Goal: Information Seeking & Learning: Learn about a topic

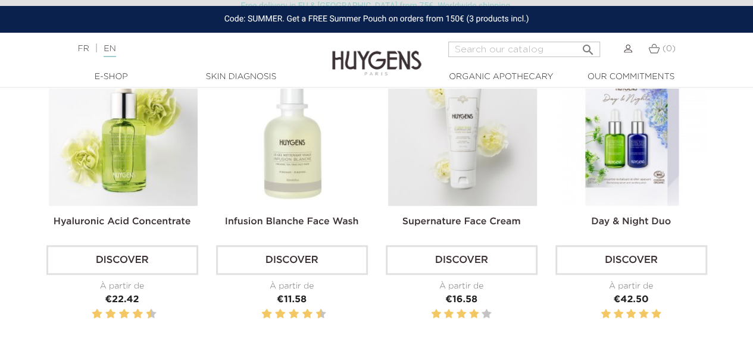
scroll to position [357, 0]
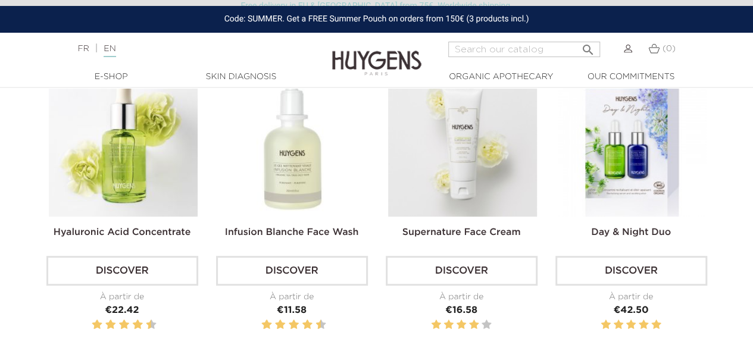
click at [149, 153] on img at bounding box center [123, 142] width 149 height 149
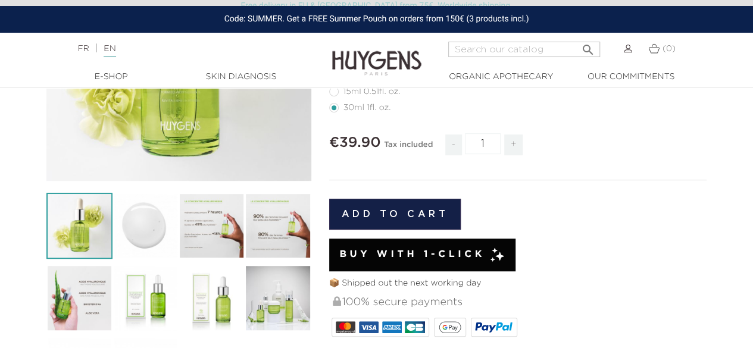
scroll to position [417, 0]
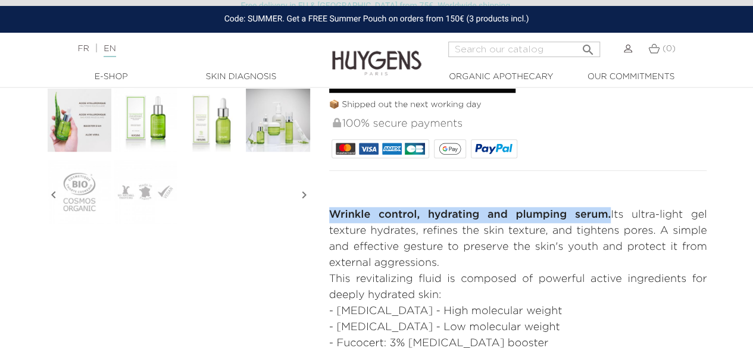
drag, startPoint x: 331, startPoint y: 215, endPoint x: 605, endPoint y: 209, distance: 274.4
click at [605, 209] on p "Wrinkle control, hydrating and plumping serum. Its ultra-light gel texture hydr…" at bounding box center [518, 239] width 378 height 64
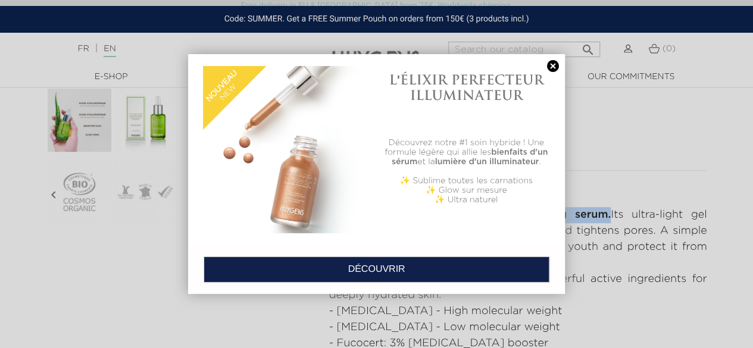
copy strong "Wrinkle control, hydrating and plumping serum."
click at [550, 61] on link at bounding box center [553, 66] width 17 height 12
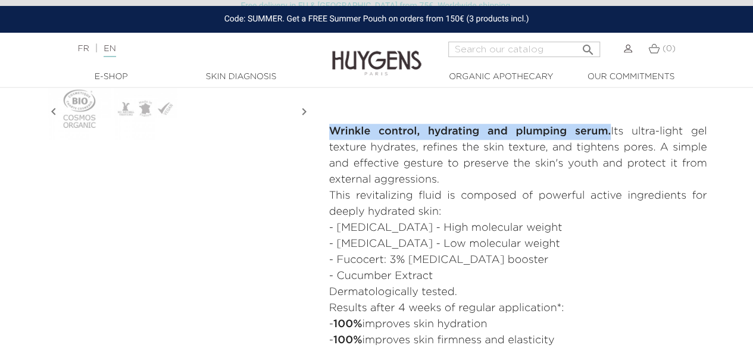
scroll to position [476, 0]
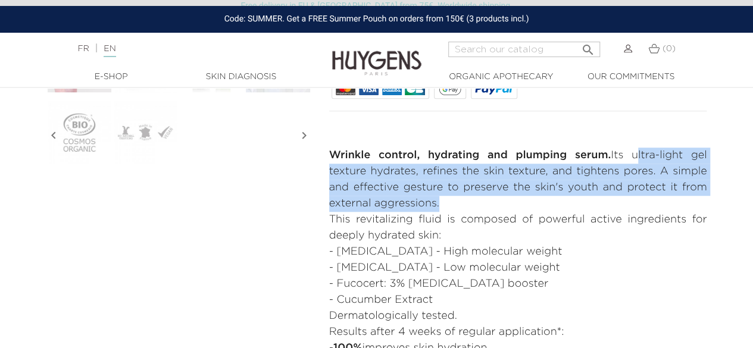
drag, startPoint x: 631, startPoint y: 158, endPoint x: 436, endPoint y: 201, distance: 200.0
click at [436, 201] on p "Wrinkle control, hydrating and plumping serum. Its ultra-light gel texture hydr…" at bounding box center [518, 180] width 378 height 64
copy p "ultra-light gel texture hydrates, refines the skin texture, and tightens pores.…"
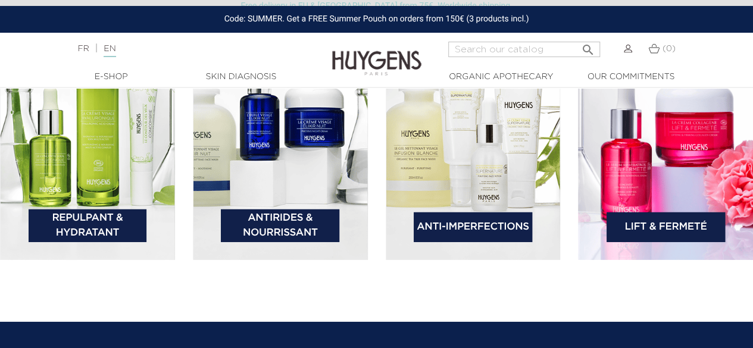
scroll to position [1666, 0]
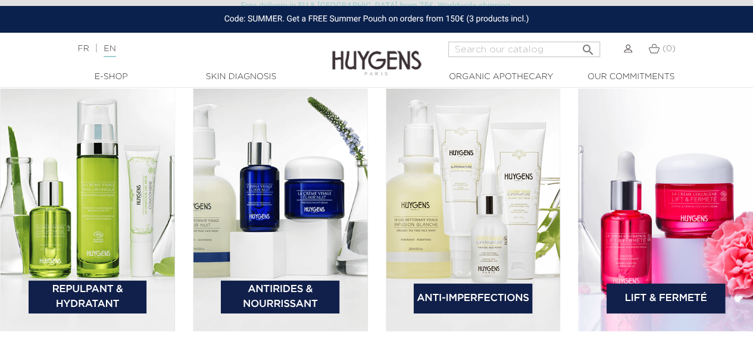
click at [658, 177] on img at bounding box center [665, 205] width 175 height 252
click at [669, 298] on link "Lift & Fermeté" at bounding box center [665, 299] width 118 height 30
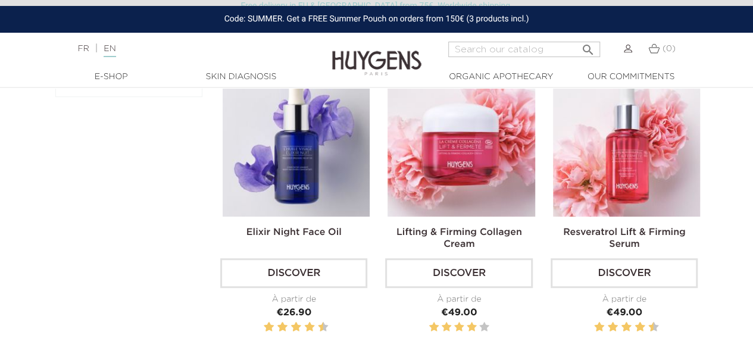
scroll to position [298, 0]
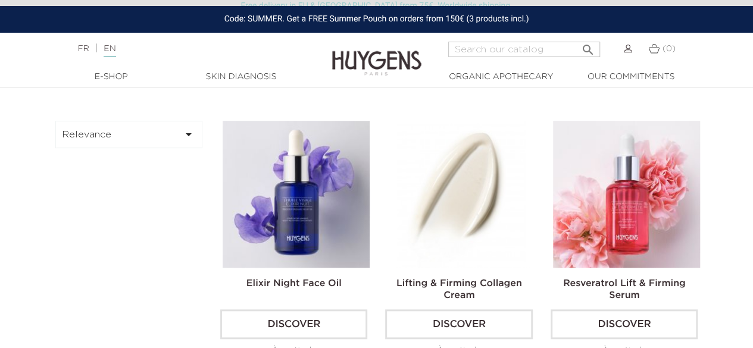
click at [449, 139] on img at bounding box center [460, 194] width 147 height 147
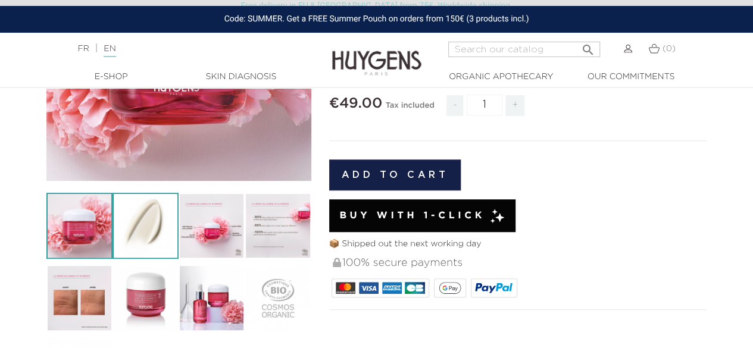
scroll to position [179, 0]
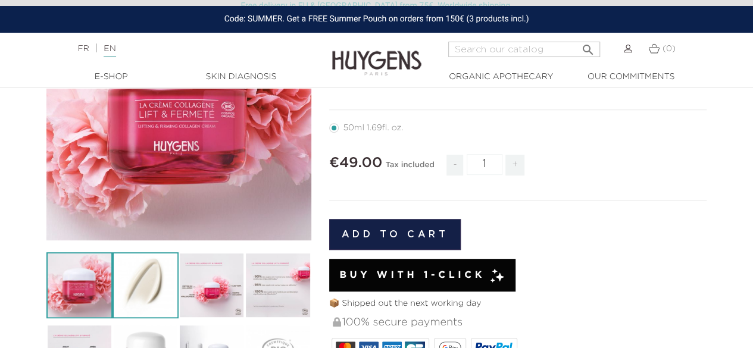
click at [149, 274] on img at bounding box center [145, 285] width 66 height 66
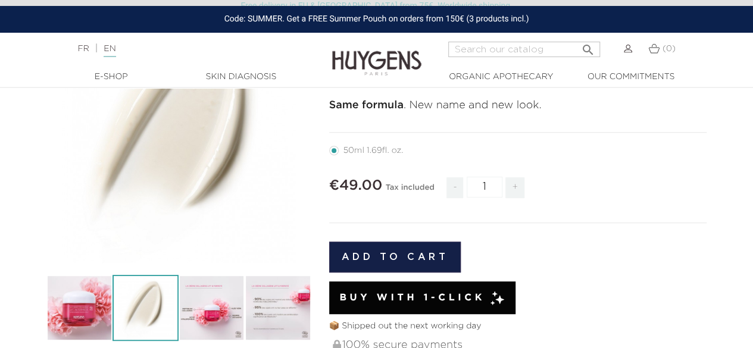
scroll to position [298, 0]
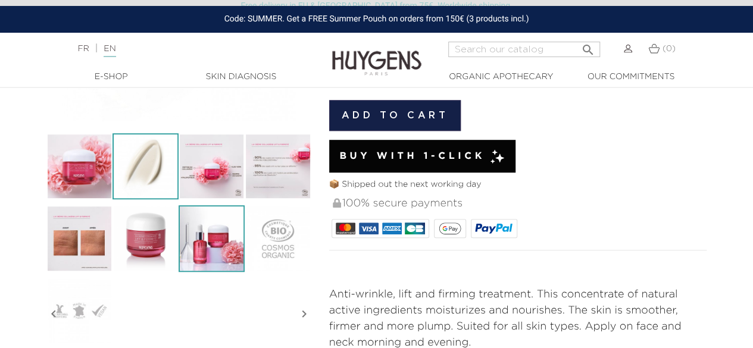
click at [194, 243] on img at bounding box center [212, 238] width 66 height 66
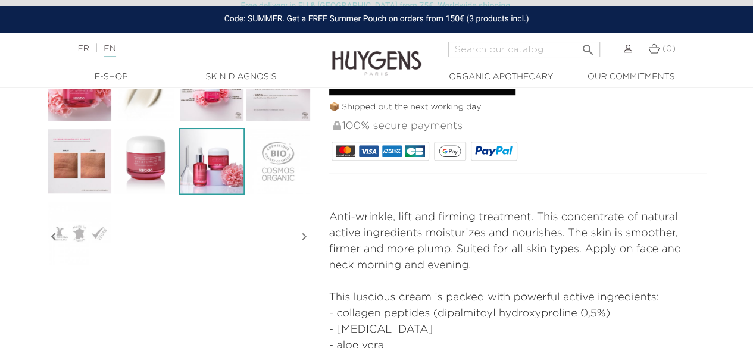
scroll to position [357, 0]
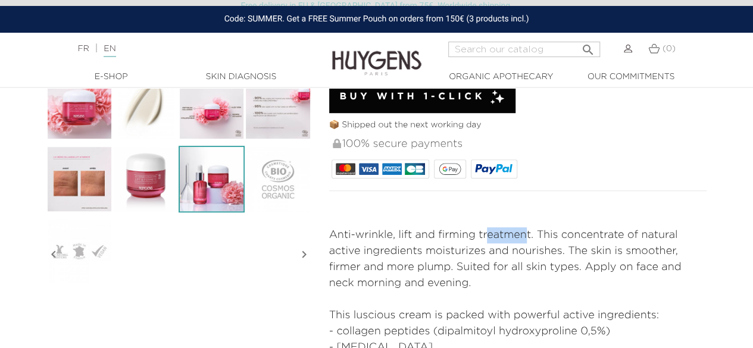
drag, startPoint x: 527, startPoint y: 234, endPoint x: 502, endPoint y: 233, distance: 25.0
click at [491, 234] on p "Anti-wrinkle, lift and firming treatment. This concentrate of natural active in…" at bounding box center [518, 259] width 378 height 64
click at [528, 233] on p "Anti-wrinkle, lift and firming treatment. This concentrate of natural active in…" at bounding box center [518, 259] width 378 height 64
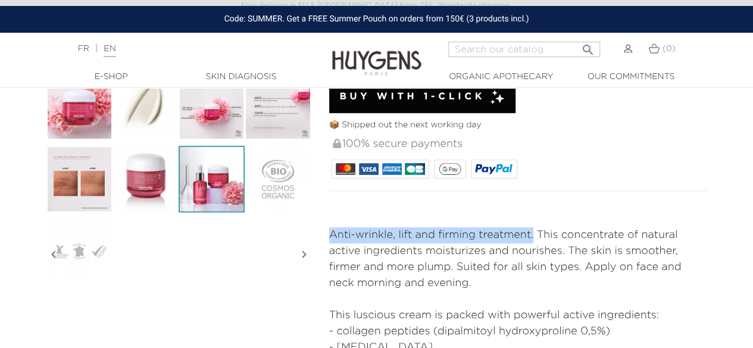
drag, startPoint x: 529, startPoint y: 233, endPoint x: 337, endPoint y: 227, distance: 191.7
click at [337, 227] on p "Anti-wrinkle, lift and firming treatment. This concentrate of natural active in…" at bounding box center [518, 259] width 378 height 64
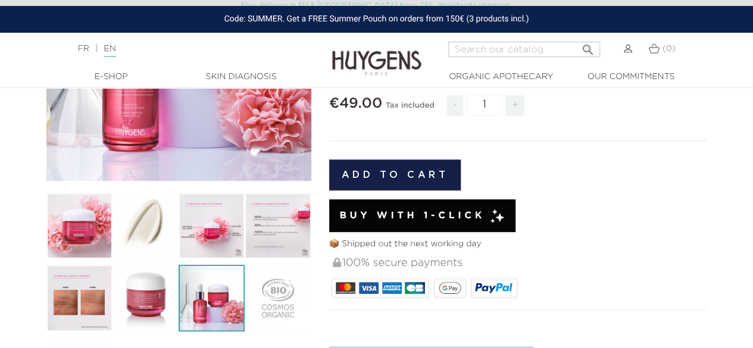
scroll to position [179, 0]
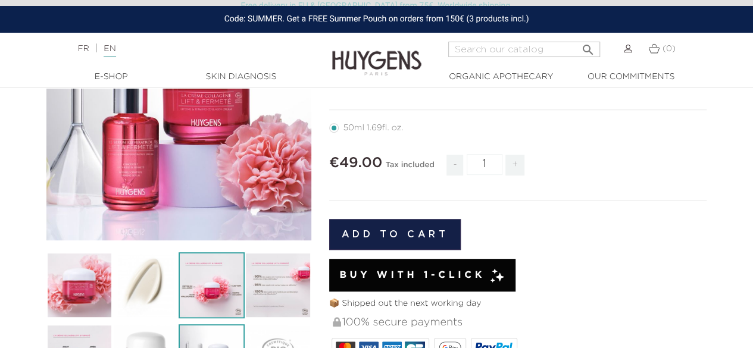
click at [185, 280] on img at bounding box center [212, 285] width 66 height 66
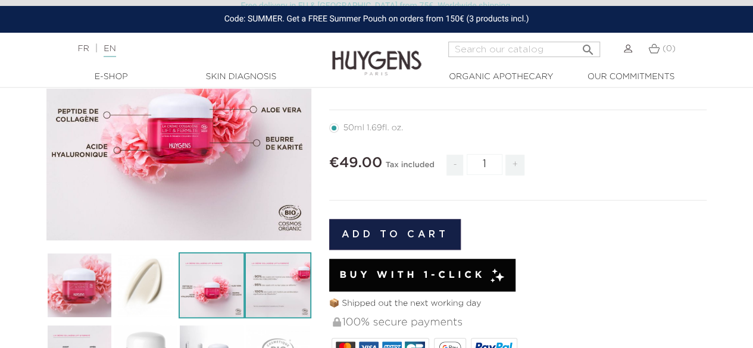
click at [275, 276] on img at bounding box center [278, 285] width 66 height 66
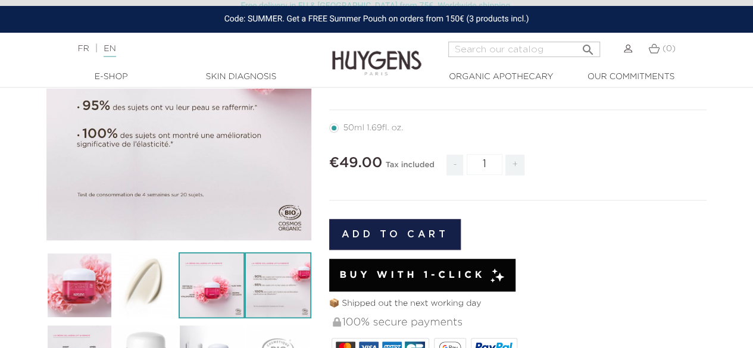
click at [226, 283] on img at bounding box center [212, 285] width 66 height 66
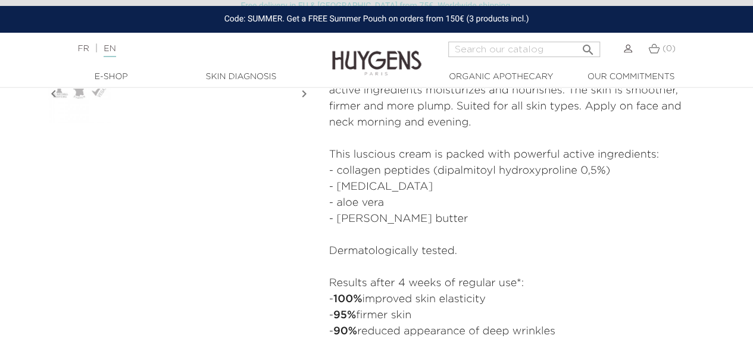
scroll to position [536, 0]
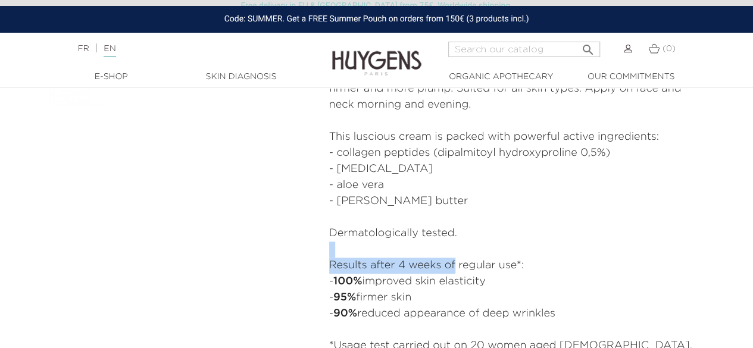
drag, startPoint x: 321, startPoint y: 251, endPoint x: 455, endPoint y: 264, distance: 134.5
click at [455, 264] on div "NEW LOOK, SAME FORMULA Lifting & Firming Collagen Cream" at bounding box center [518, 3] width 396 height 768
click at [567, 217] on p at bounding box center [518, 217] width 378 height 16
drag, startPoint x: 322, startPoint y: 264, endPoint x: 568, endPoint y: 314, distance: 250.8
click at [568, 314] on div "NEW LOOK, SAME FORMULA Lifting & Firming Collagen Cream" at bounding box center [518, 3] width 396 height 768
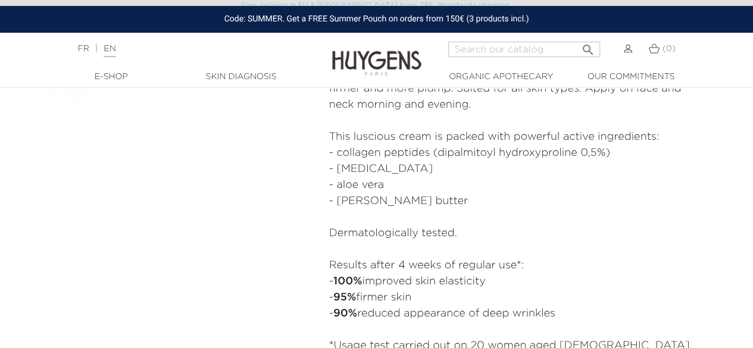
drag, startPoint x: 400, startPoint y: 253, endPoint x: 323, endPoint y: 276, distance: 81.3
click at [323, 276] on div "NEW LOOK, SAME FORMULA Lifting & Firming Collagen Cream" at bounding box center [518, 3] width 396 height 768
drag, startPoint x: 320, startPoint y: 258, endPoint x: 570, endPoint y: 316, distance: 256.1
click at [570, 316] on div "NEW LOOK, SAME FORMULA Lifting & Firming Collagen Cream" at bounding box center [518, 3] width 396 height 768
copy div "Results after 4 weeks of regular use*: - 100% improved skin elasticity - 95% fi…"
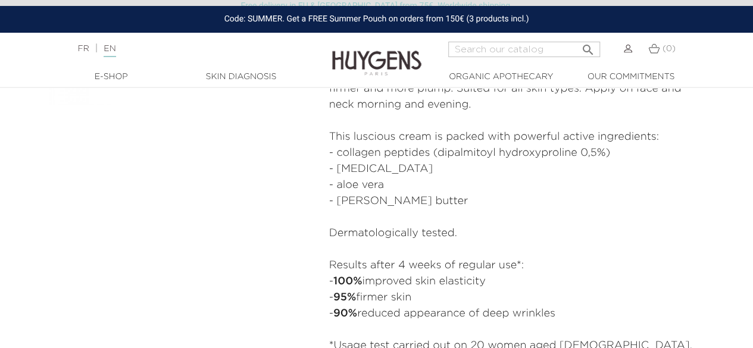
click at [333, 239] on p "Dermatologically tested." at bounding box center [518, 234] width 378 height 16
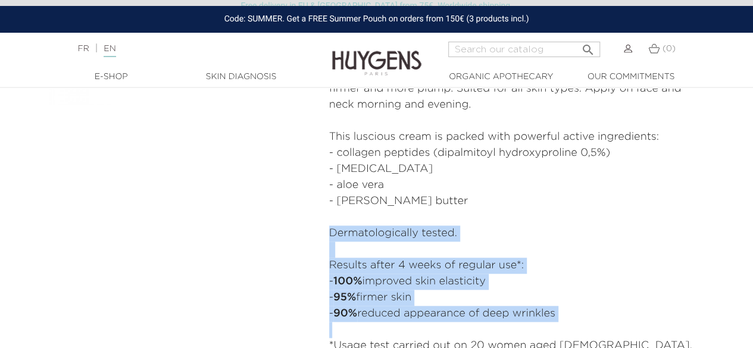
drag, startPoint x: 327, startPoint y: 229, endPoint x: 572, endPoint y: 325, distance: 262.7
click at [572, 325] on div "NEW LOOK, SAME FORMULA Lifting & Firming Collagen Cream" at bounding box center [518, 3] width 396 height 768
click at [530, 236] on p "Dermatologically tested." at bounding box center [518, 234] width 378 height 16
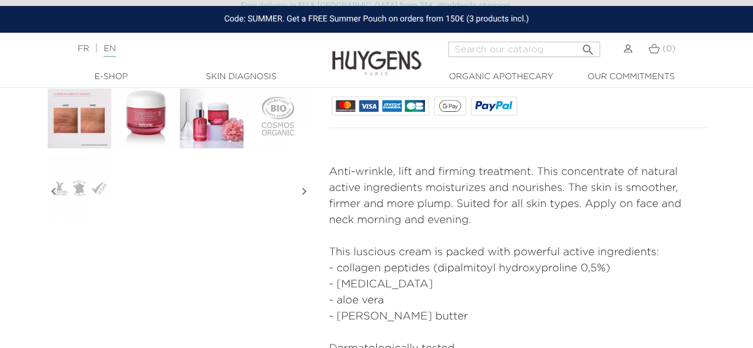
scroll to position [417, 0]
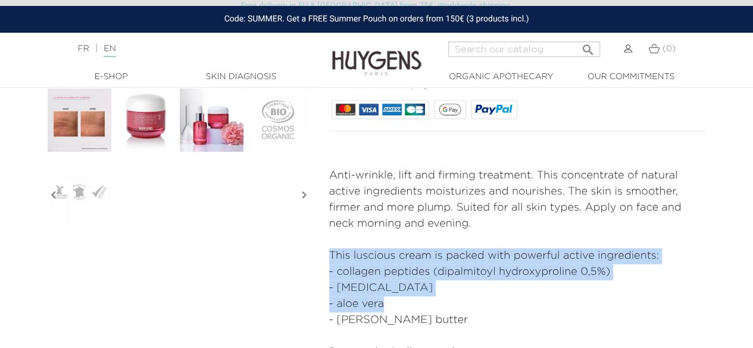
drag, startPoint x: 415, startPoint y: 308, endPoint x: 311, endPoint y: 249, distance: 119.9
click at [311, 249] on div "  " at bounding box center [376, 122] width 678 height 768
click at [458, 303] on li "- aloe vera" at bounding box center [518, 304] width 378 height 16
drag, startPoint x: 430, startPoint y: 323, endPoint x: 317, endPoint y: 255, distance: 131.7
click at [317, 255] on div "  " at bounding box center [376, 122] width 678 height 768
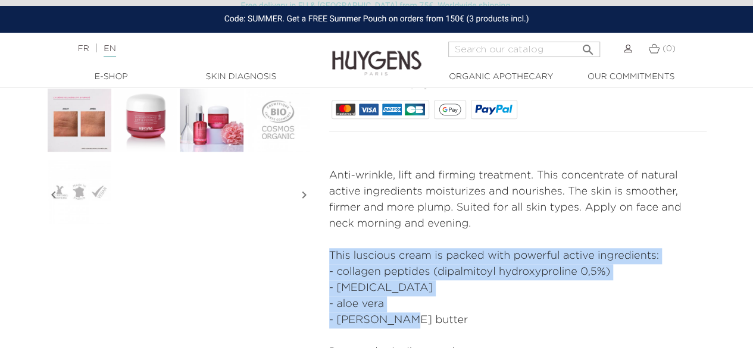
copy div "This luscious cream is packed with powerful active ingredients: - collagen pept…"
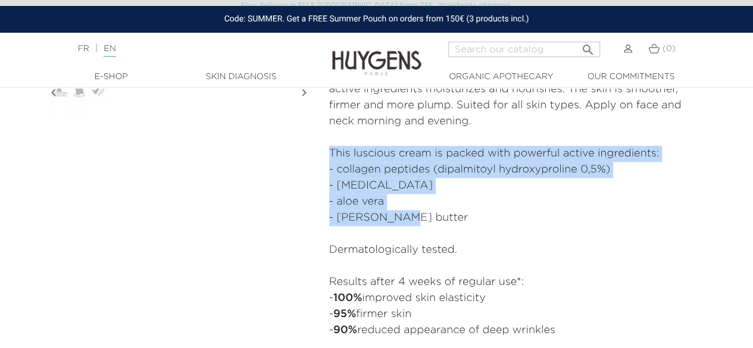
scroll to position [595, 0]
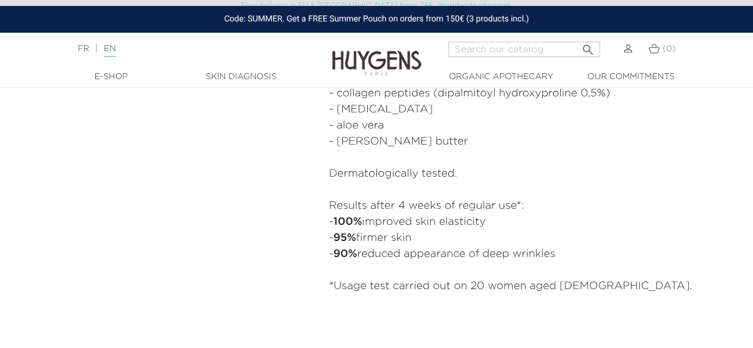
click at [337, 179] on p "Dermatologically tested." at bounding box center [518, 174] width 378 height 16
drag, startPoint x: 362, startPoint y: 186, endPoint x: 579, endPoint y: 260, distance: 229.0
copy div "Dermatologically tested. Results after 4 weeks of regular use*: - 100% improved…"
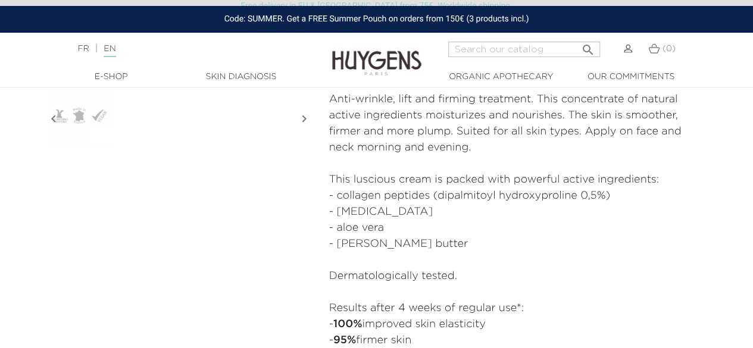
scroll to position [476, 0]
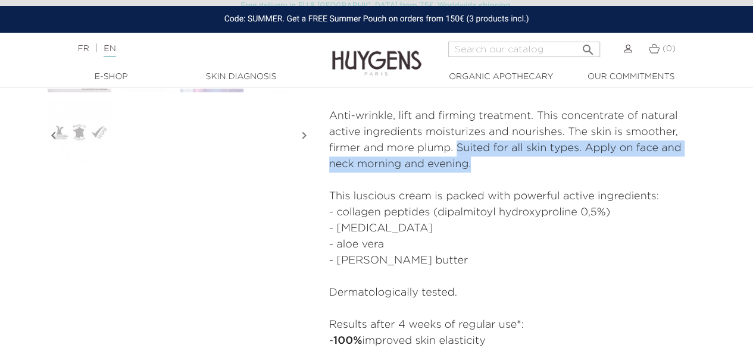
drag, startPoint x: 457, startPoint y: 151, endPoint x: 477, endPoint y: 167, distance: 25.8
click at [477, 167] on p "Anti-wrinkle, lift and firming treatment. This concentrate of natural active in…" at bounding box center [518, 140] width 378 height 64
copy p "Suited for all skin types. Apply on face and neck morning and evening."
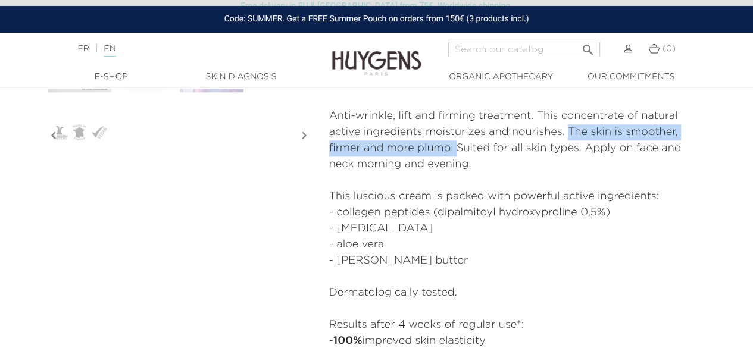
drag, startPoint x: 569, startPoint y: 127, endPoint x: 455, endPoint y: 146, distance: 115.8
click at [455, 146] on p "Anti-wrinkle, lift and firming treatment. This concentrate of natural active in…" at bounding box center [518, 140] width 378 height 64
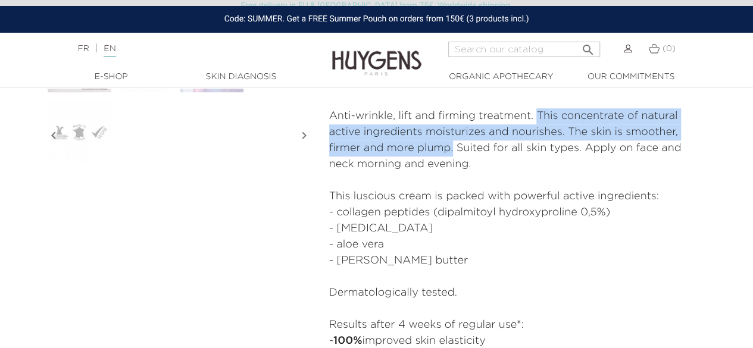
drag, startPoint x: 534, startPoint y: 115, endPoint x: 453, endPoint y: 145, distance: 86.4
click at [453, 145] on p "Anti-wrinkle, lift and firming treatment. This concentrate of natural active in…" at bounding box center [518, 140] width 378 height 64
copy p "This concentrate of natural active ingredients moisturizes and nourishes. The s…"
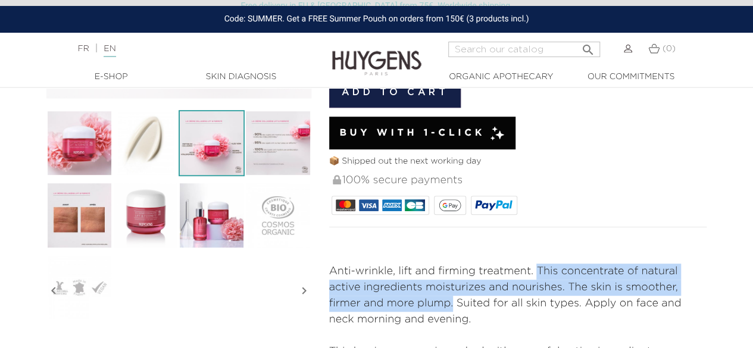
scroll to position [417, 0]
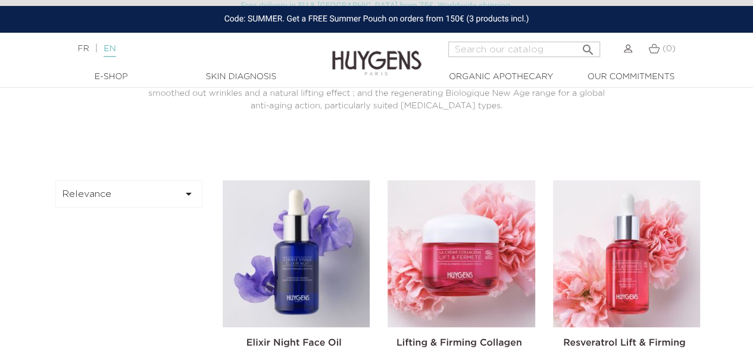
scroll to position [357, 0]
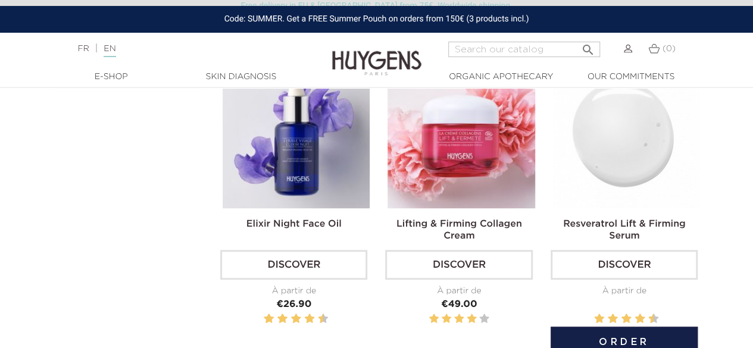
click at [671, 114] on img at bounding box center [626, 134] width 147 height 147
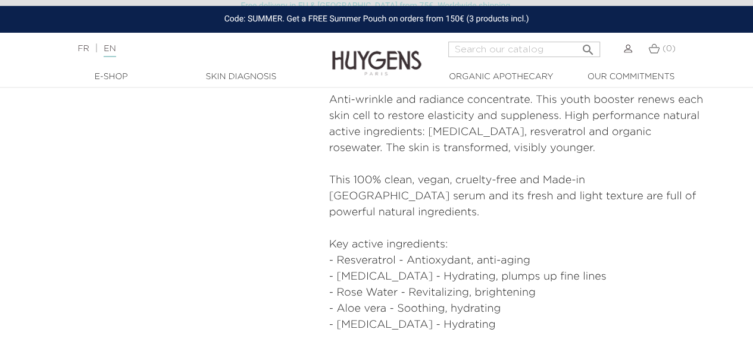
scroll to position [476, 0]
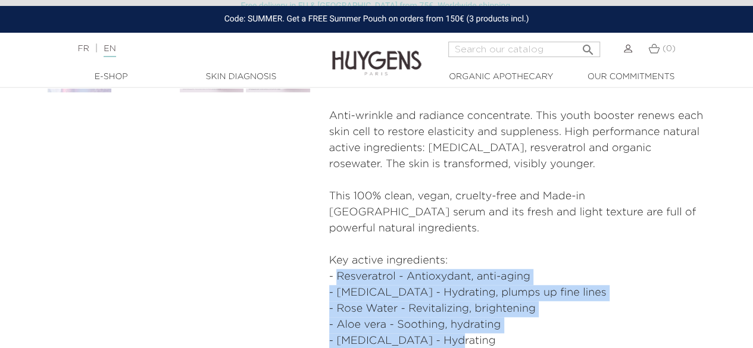
drag, startPoint x: 443, startPoint y: 327, endPoint x: 334, endPoint y: 260, distance: 127.2
click at [334, 260] on div "Anti-wrinkle and radiance concentrate. This youth booster renews each skin cell…" at bounding box center [518, 268] width 378 height 321
click at [387, 285] on p "- [MEDICAL_DATA] - Hydrating, plumps up fine lines" at bounding box center [518, 293] width 378 height 16
drag, startPoint x: 480, startPoint y: 340, endPoint x: 321, endPoint y: 259, distance: 178.3
click at [321, 259] on div "OFFICINAL ANTI-AGING EXPERTISE Resveratrol Lift & Firming Serum" at bounding box center [518, 54] width 396 height 752
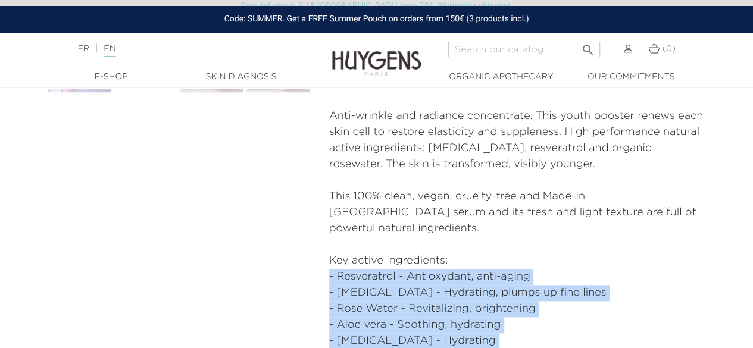
copy div "- Resveratrol - Antioxydant, anti-aging - [MEDICAL_DATA] - Hydrating, plumps up…"
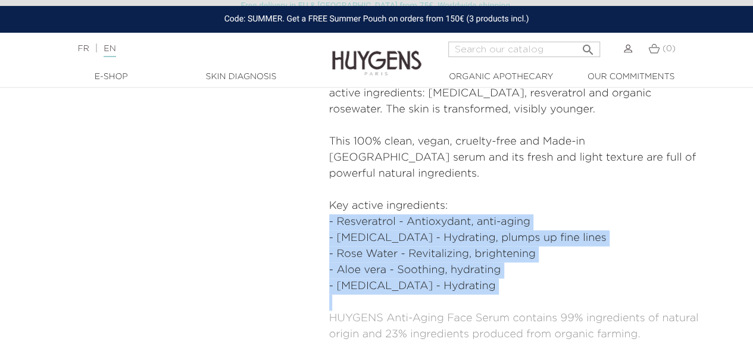
scroll to position [595, 0]
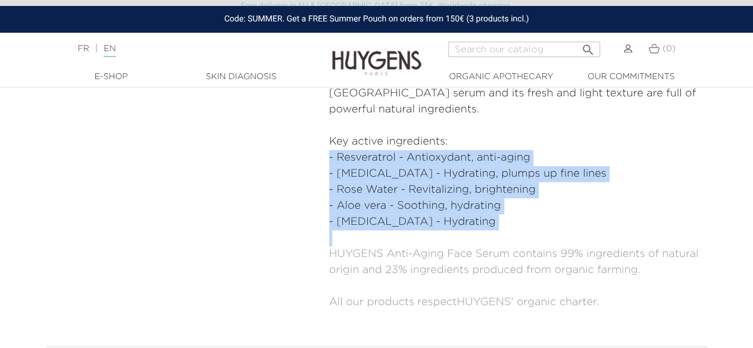
copy div "- Resveratrol - Antioxydant, anti-aging - [MEDICAL_DATA] - Hydrating, plumps up…"
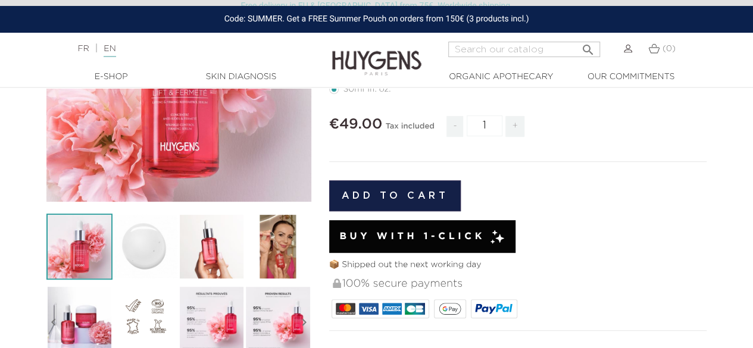
scroll to position [298, 0]
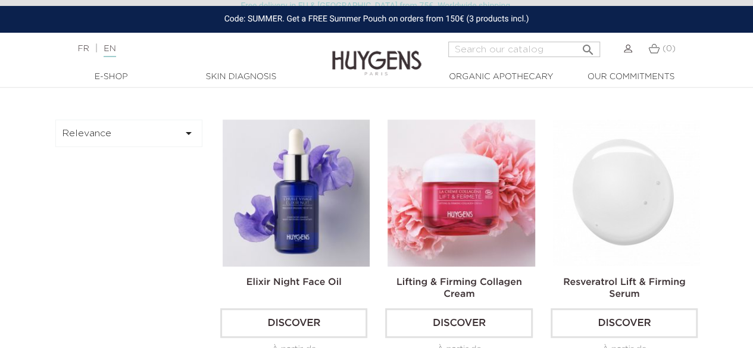
scroll to position [298, 0]
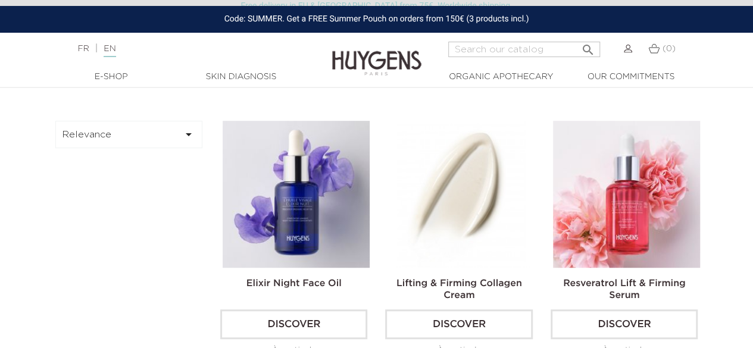
click at [503, 191] on img at bounding box center [460, 194] width 147 height 147
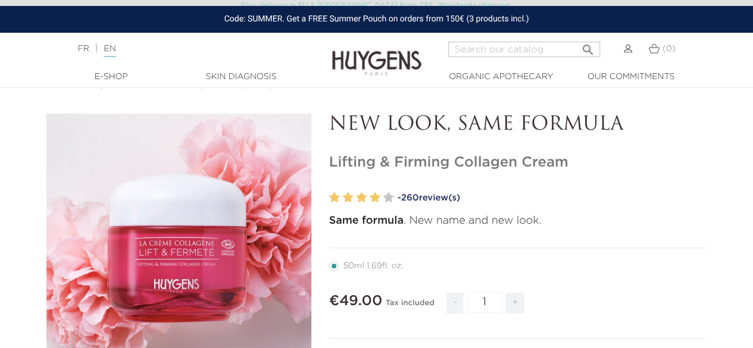
scroll to position [60, 0]
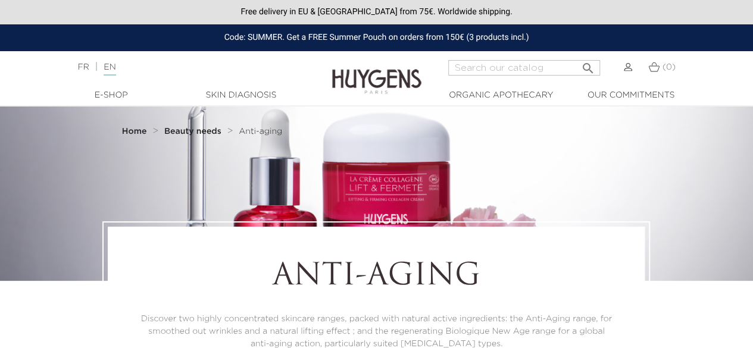
scroll to position [298, 0]
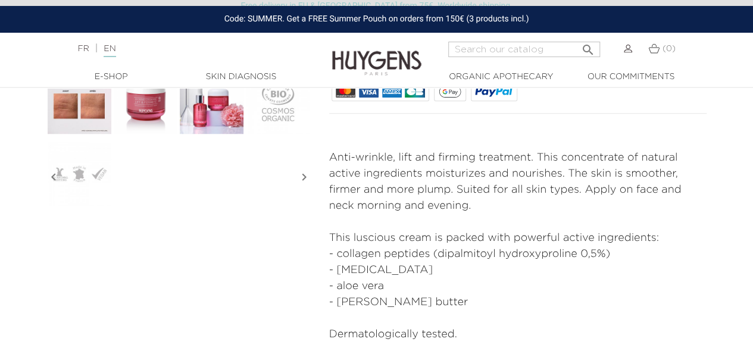
scroll to position [417, 0]
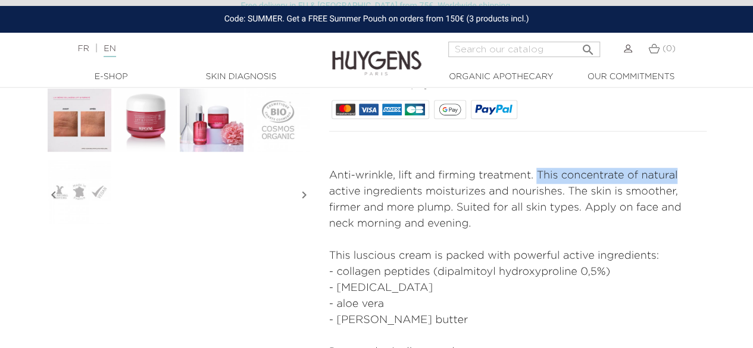
drag, startPoint x: 538, startPoint y: 173, endPoint x: 688, endPoint y: 176, distance: 150.0
click at [688, 176] on p "Anti-wrinkle, lift and firming treatment. This concentrate of natural active in…" at bounding box center [518, 200] width 378 height 64
click at [563, 248] on p "This luscious cream is packed with powerful active ingredients:" at bounding box center [518, 256] width 378 height 16
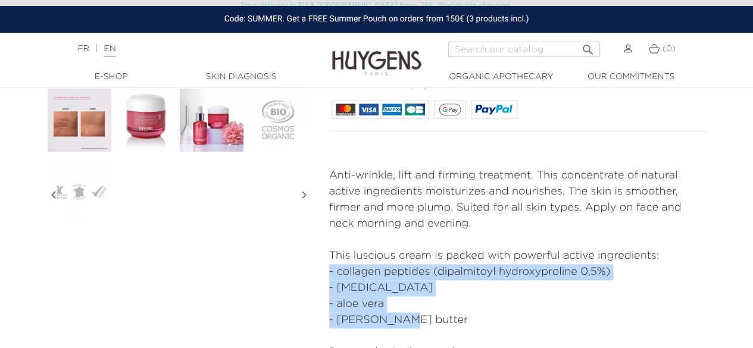
drag, startPoint x: 408, startPoint y: 318, endPoint x: 324, endPoint y: 272, distance: 95.4
click at [324, 272] on div "NEW LOOK, SAME FORMULA Lifting & Firming Collagen Cream" at bounding box center [518, 122] width 396 height 768
copy ul "- collagen peptides (dipalmitoyl hydroxyproline 0,5%) - [MEDICAL_DATA] - aloe v…"
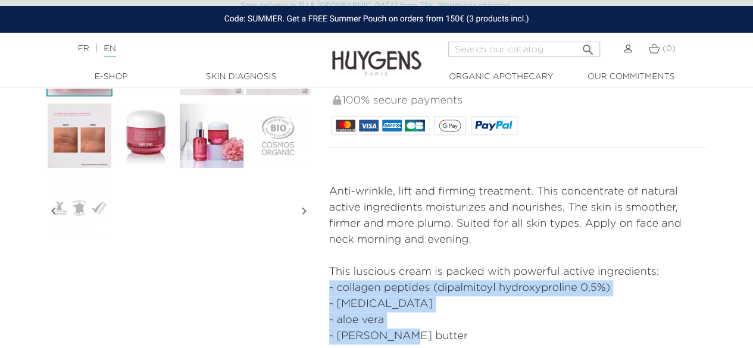
scroll to position [357, 0]
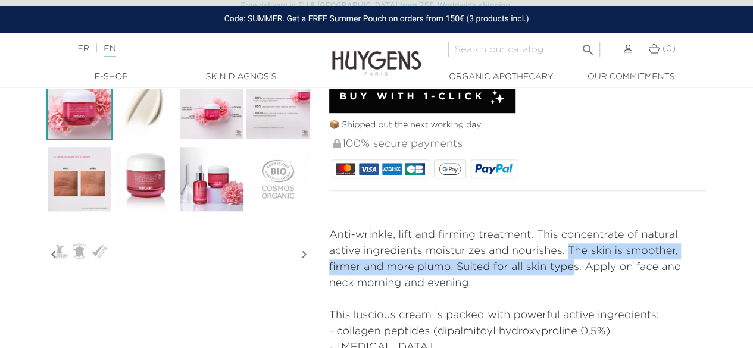
drag, startPoint x: 568, startPoint y: 249, endPoint x: 572, endPoint y: 268, distance: 19.6
click at [571, 264] on p "Anti-wrinkle, lift and firming treatment. This concentrate of natural active in…" at bounding box center [518, 259] width 378 height 64
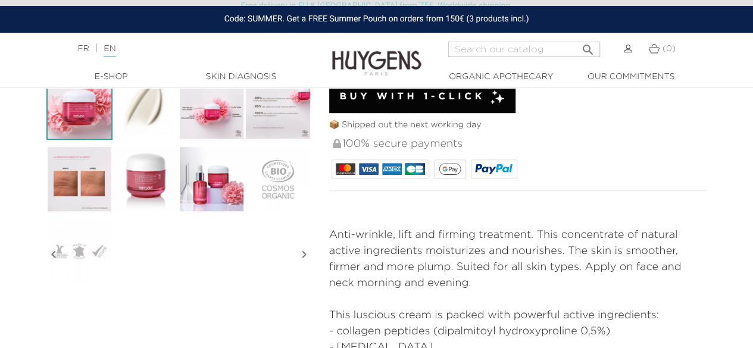
click at [562, 292] on p at bounding box center [518, 300] width 378 height 16
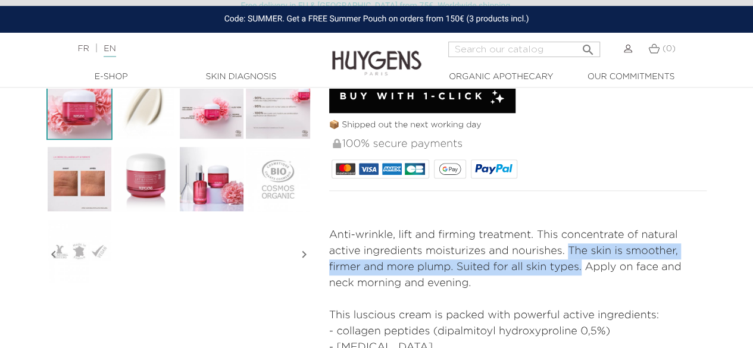
drag, startPoint x: 577, startPoint y: 268, endPoint x: 569, endPoint y: 252, distance: 18.6
click at [569, 252] on p "Anti-wrinkle, lift and firming treatment. This concentrate of natural active in…" at bounding box center [518, 259] width 378 height 64
copy p "The skin is smoother, firmer and more plump. Suited for all skin types."
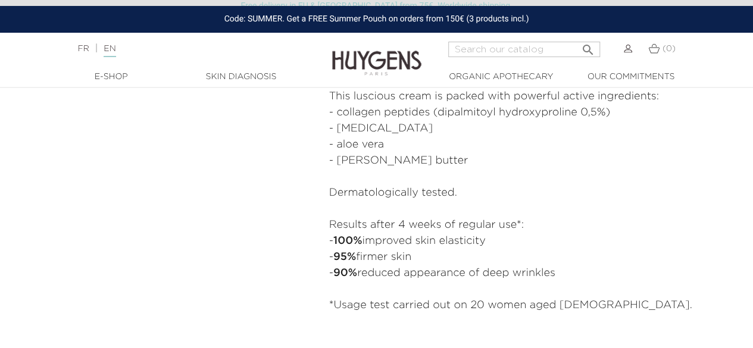
scroll to position [595, 0]
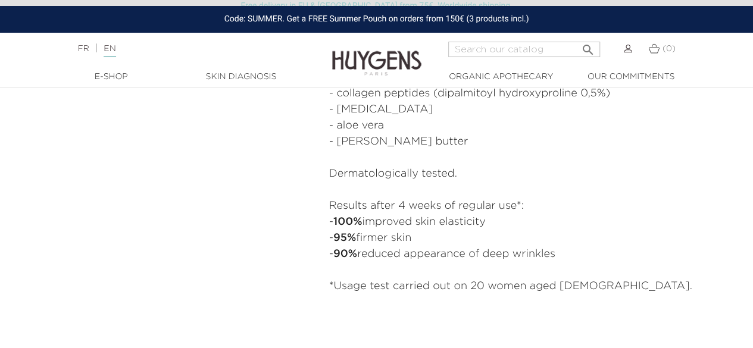
drag, startPoint x: 327, startPoint y: 171, endPoint x: 563, endPoint y: 256, distance: 250.6
copy div "Dermatologically tested. Results after 4 weeks of regular use*: - 100% improved…"
drag, startPoint x: 343, startPoint y: 279, endPoint x: 350, endPoint y: 275, distance: 7.8
click at [343, 279] on p "*Usage test carried out on 20 women aged [DEMOGRAPHIC_DATA]." at bounding box center [518, 287] width 378 height 16
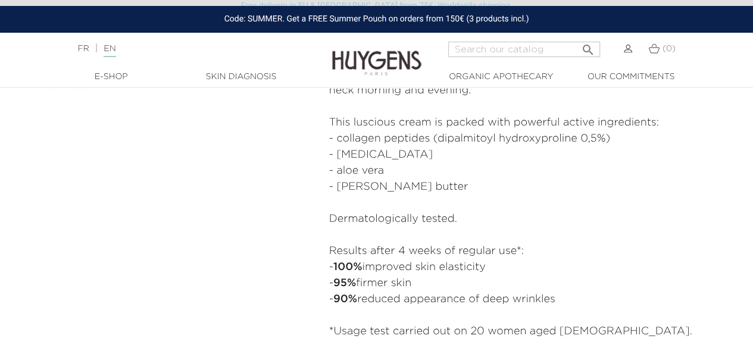
scroll to position [476, 0]
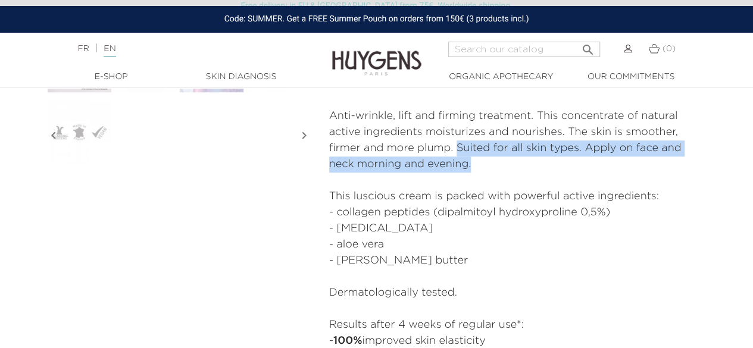
drag, startPoint x: 489, startPoint y: 164, endPoint x: 457, endPoint y: 150, distance: 34.9
click at [457, 150] on p "Anti-wrinkle, lift and firming treatment. This concentrate of natural active in…" at bounding box center [518, 140] width 378 height 64
copy p "Suited for all skin types. Apply on face and neck morning and evening."
